Goal: Find specific page/section: Find specific page/section

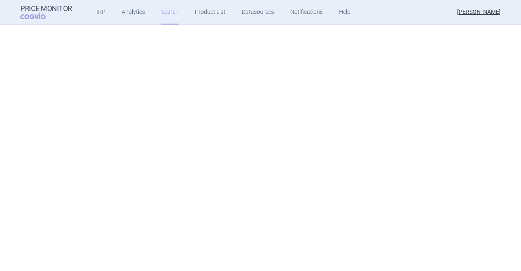
scroll to position [317, 0]
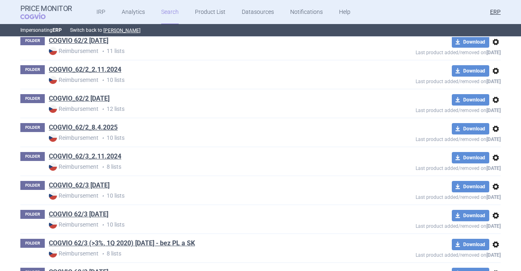
scroll to position [1148, 0]
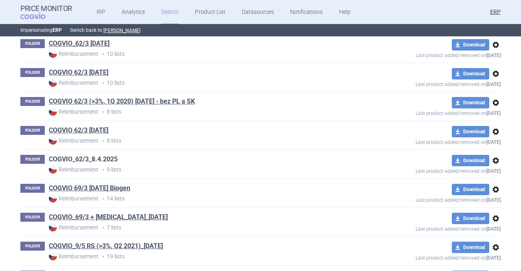
click at [111, 156] on link "COGVIO_62/3_8.4.2025" at bounding box center [83, 159] width 69 height 9
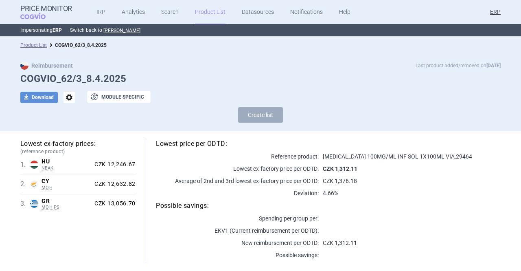
click at [215, 9] on link "Product List" at bounding box center [210, 12] width 31 height 24
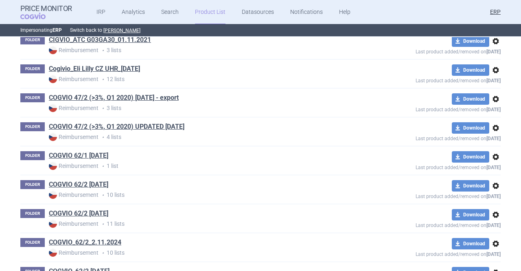
scroll to position [975, 0]
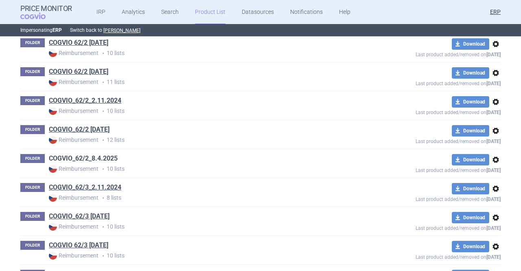
click at [108, 155] on link "COGVIO_62/2_8.4.2025" at bounding box center [83, 158] width 69 height 9
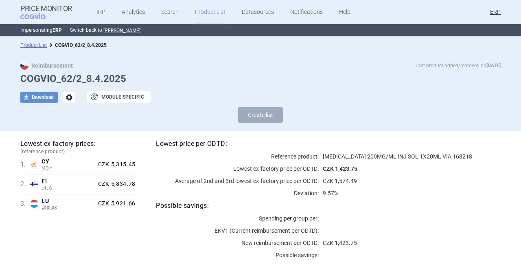
click at [211, 13] on link "Product List" at bounding box center [210, 12] width 31 height 24
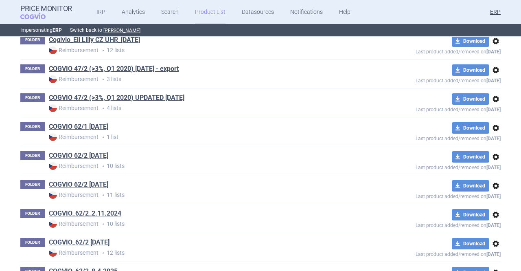
scroll to position [20570, 0]
